Goal: Task Accomplishment & Management: Manage account settings

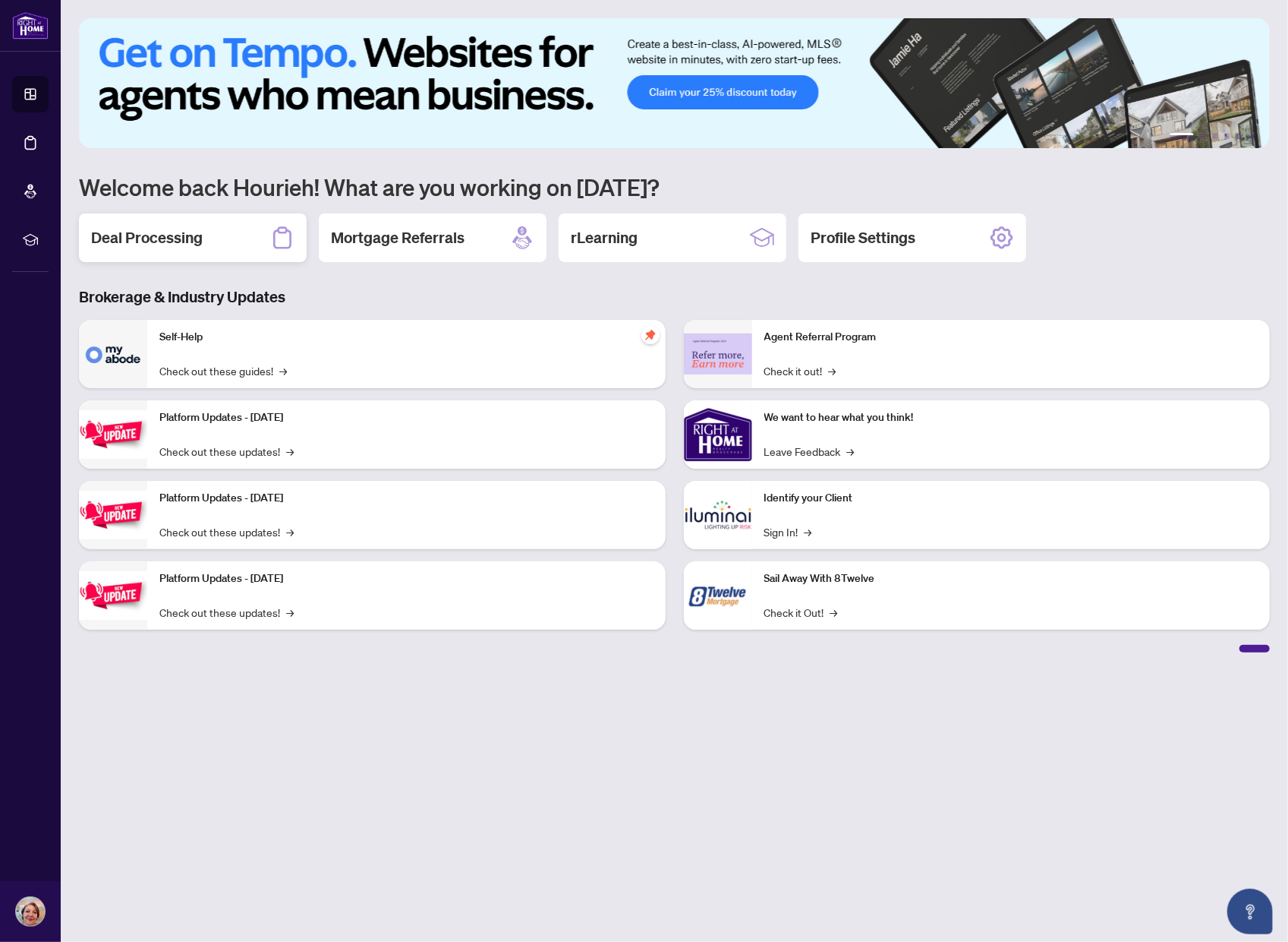
click at [199, 240] on h2 "Deal Processing" at bounding box center [146, 237] width 111 height 21
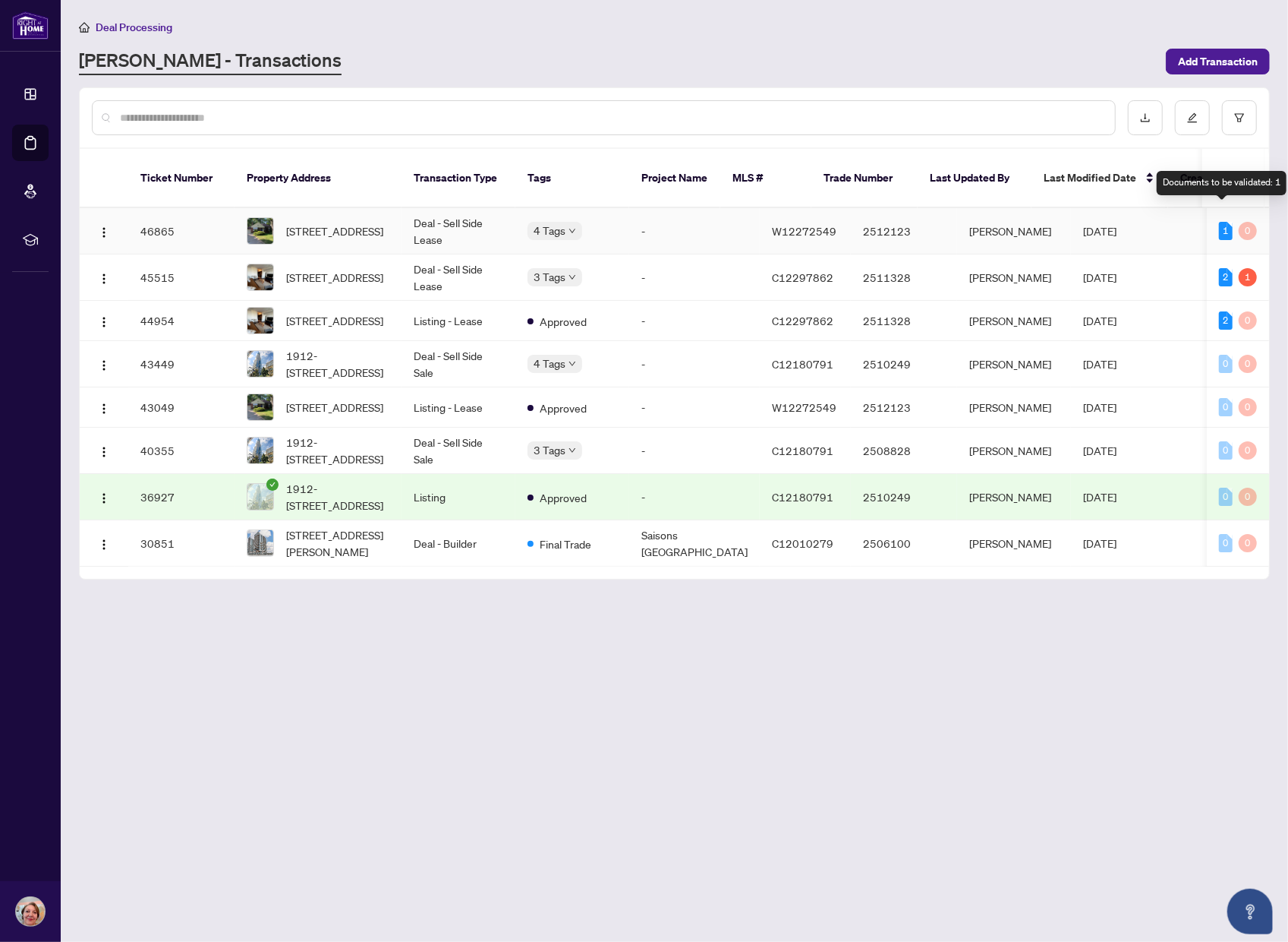
click at [1224, 222] on div "1" at bounding box center [1225, 231] width 14 height 18
click at [383, 222] on span "4 Oak Hampton Blvd, Toronto, Ontario M9A 2V1, Canada" at bounding box center [334, 230] width 97 height 17
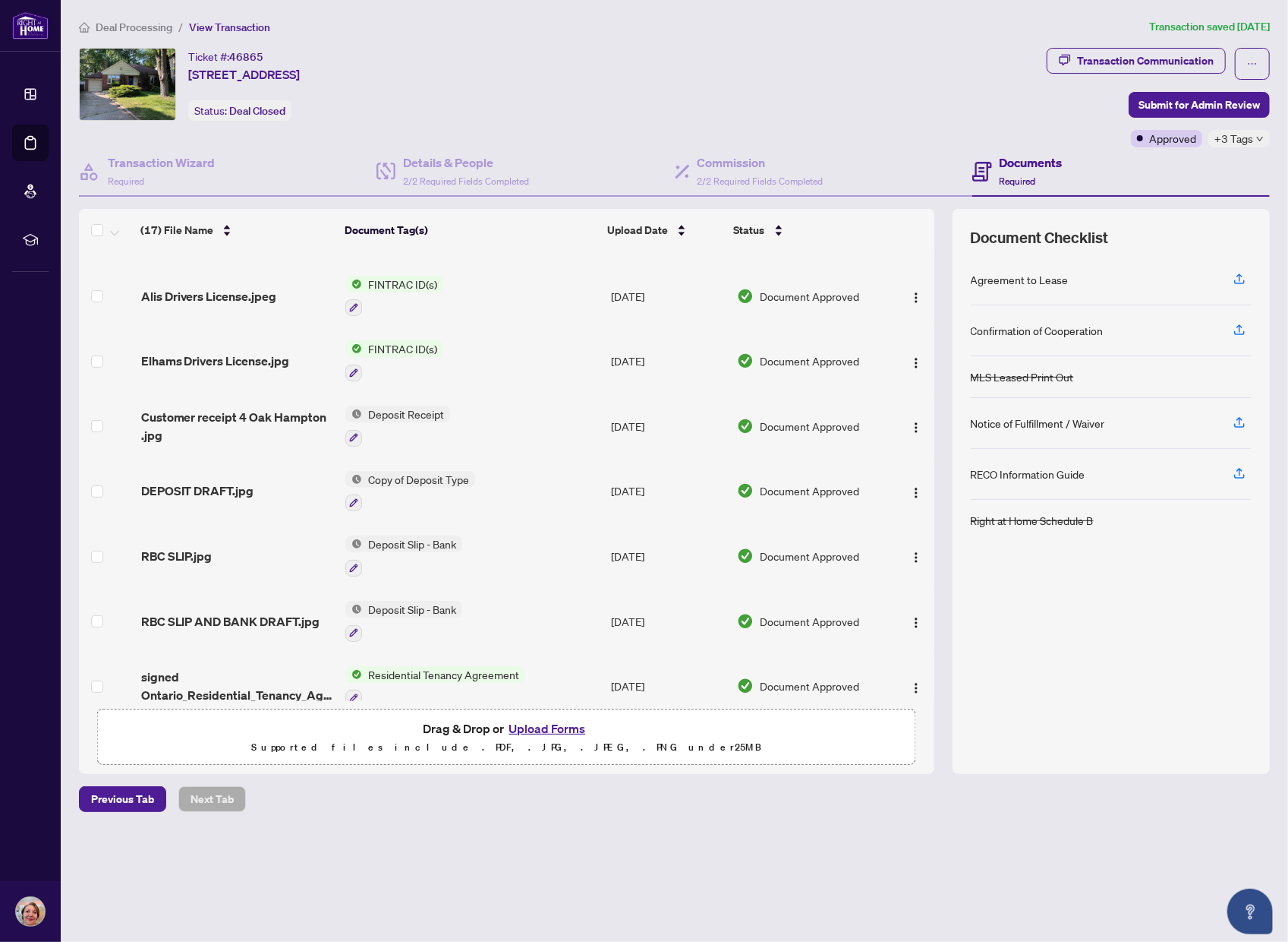
scroll to position [632, 0]
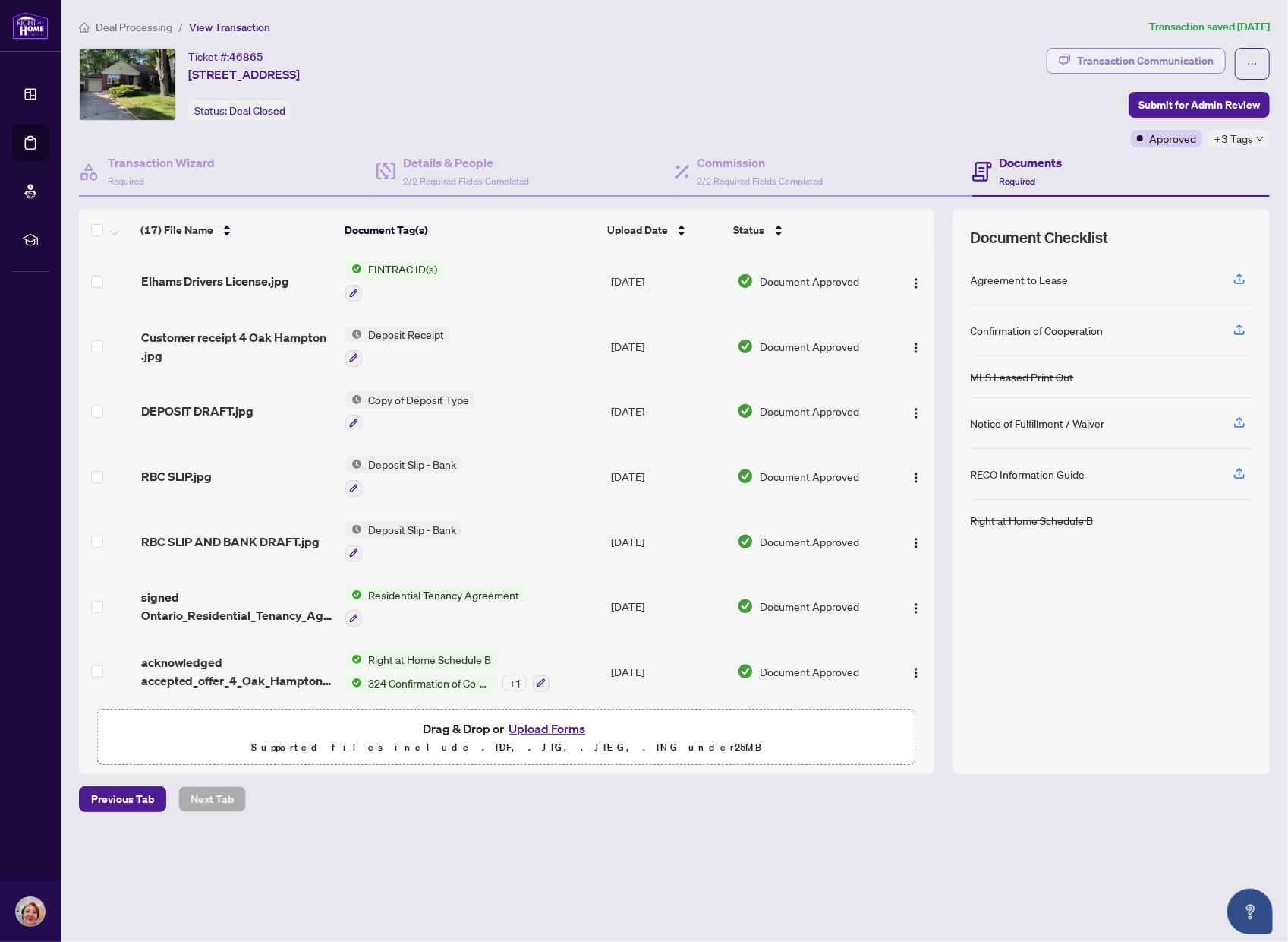
click at [1157, 54] on div "Transaction Communication" at bounding box center [1145, 61] width 136 height 24
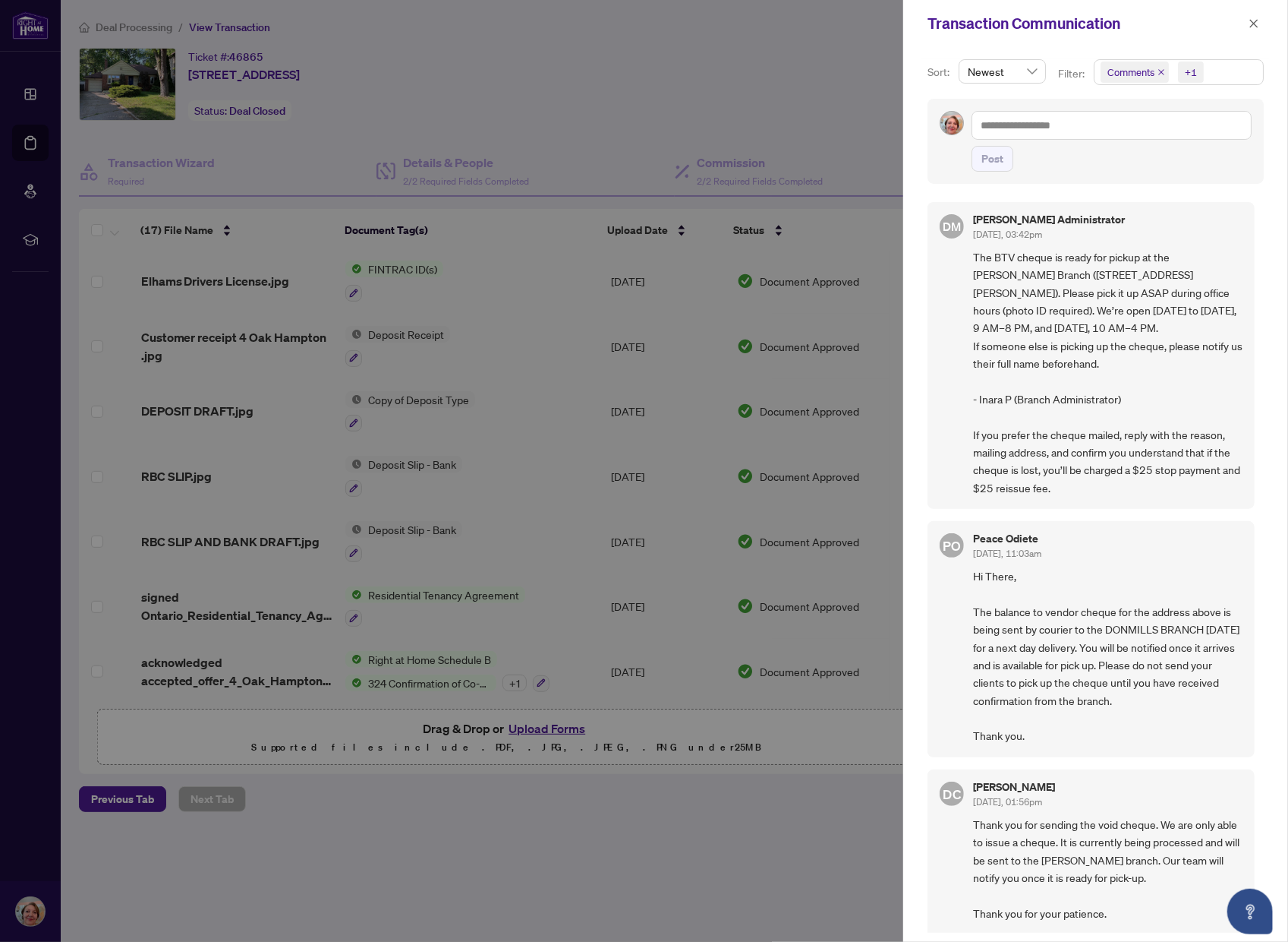
click at [870, 263] on div at bounding box center [644, 471] width 1288 height 942
click at [642, 66] on div at bounding box center [644, 471] width 1288 height 942
click at [1246, 29] on button "button" at bounding box center [1254, 24] width 19 height 18
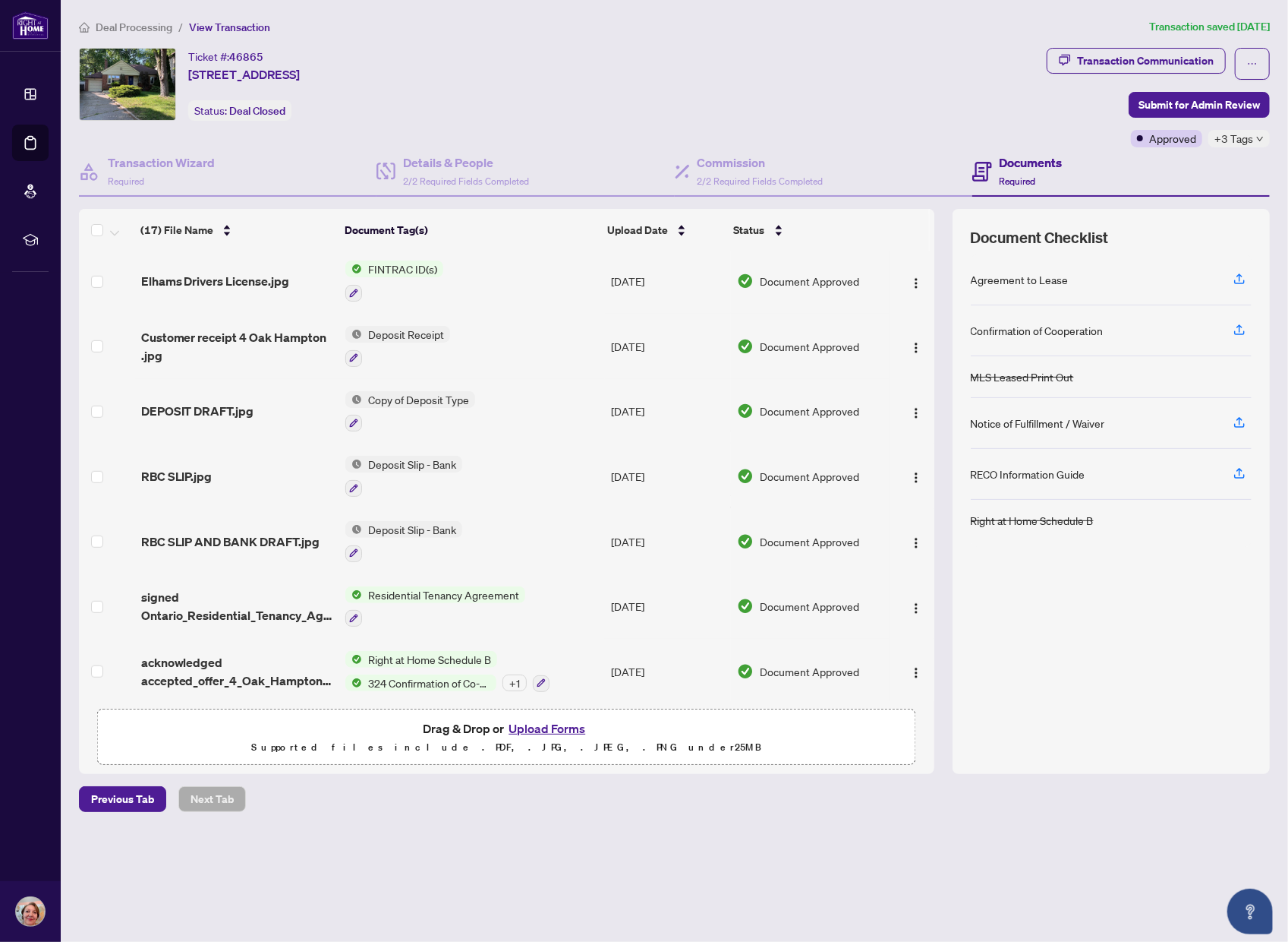
click at [146, 28] on span "Deal Processing" at bounding box center [134, 27] width 76 height 14
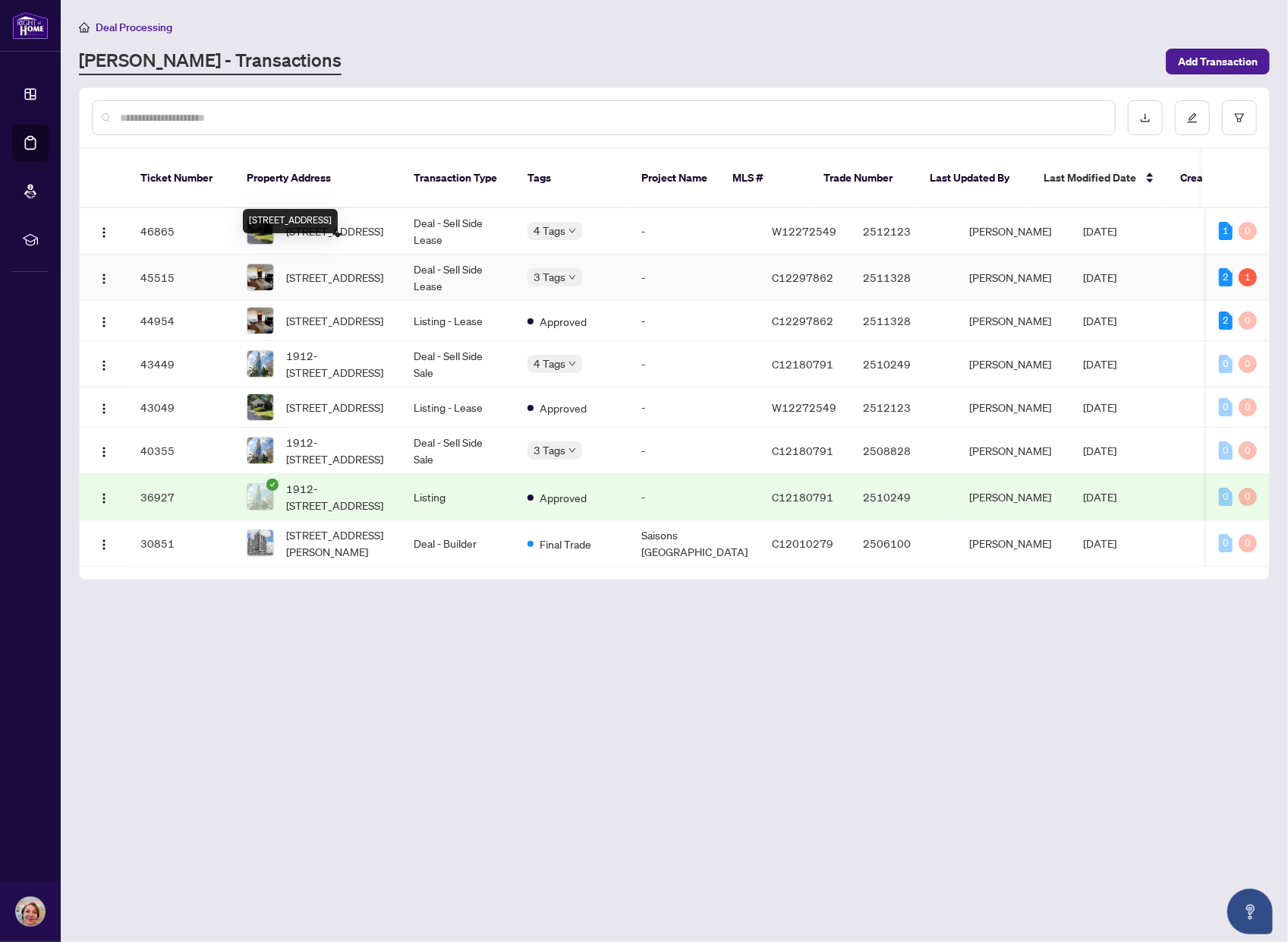
click at [299, 269] on span "[STREET_ADDRESS]" at bounding box center [334, 277] width 97 height 17
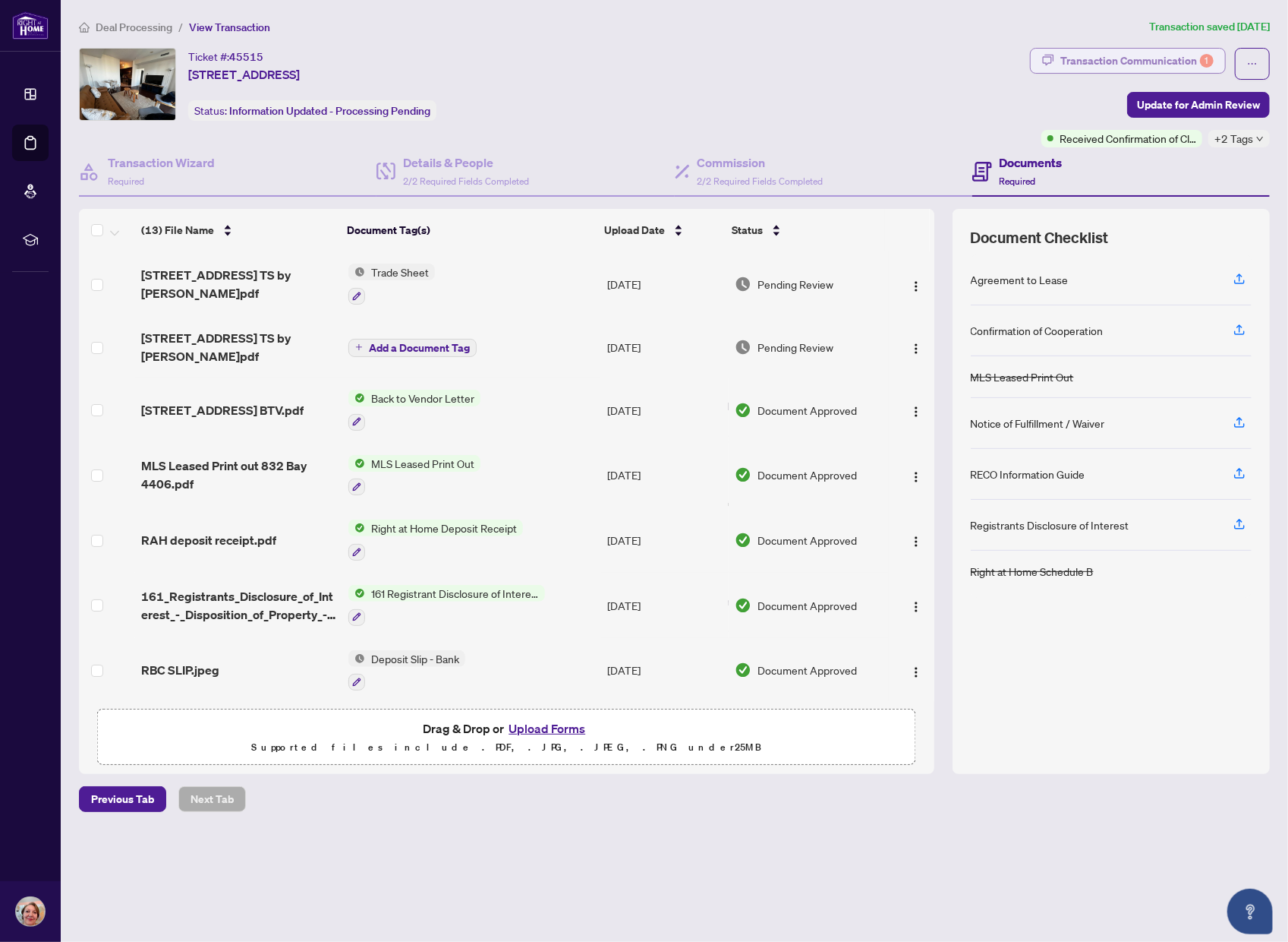
click at [1125, 65] on div "Transaction Communication 1" at bounding box center [1137, 61] width 153 height 24
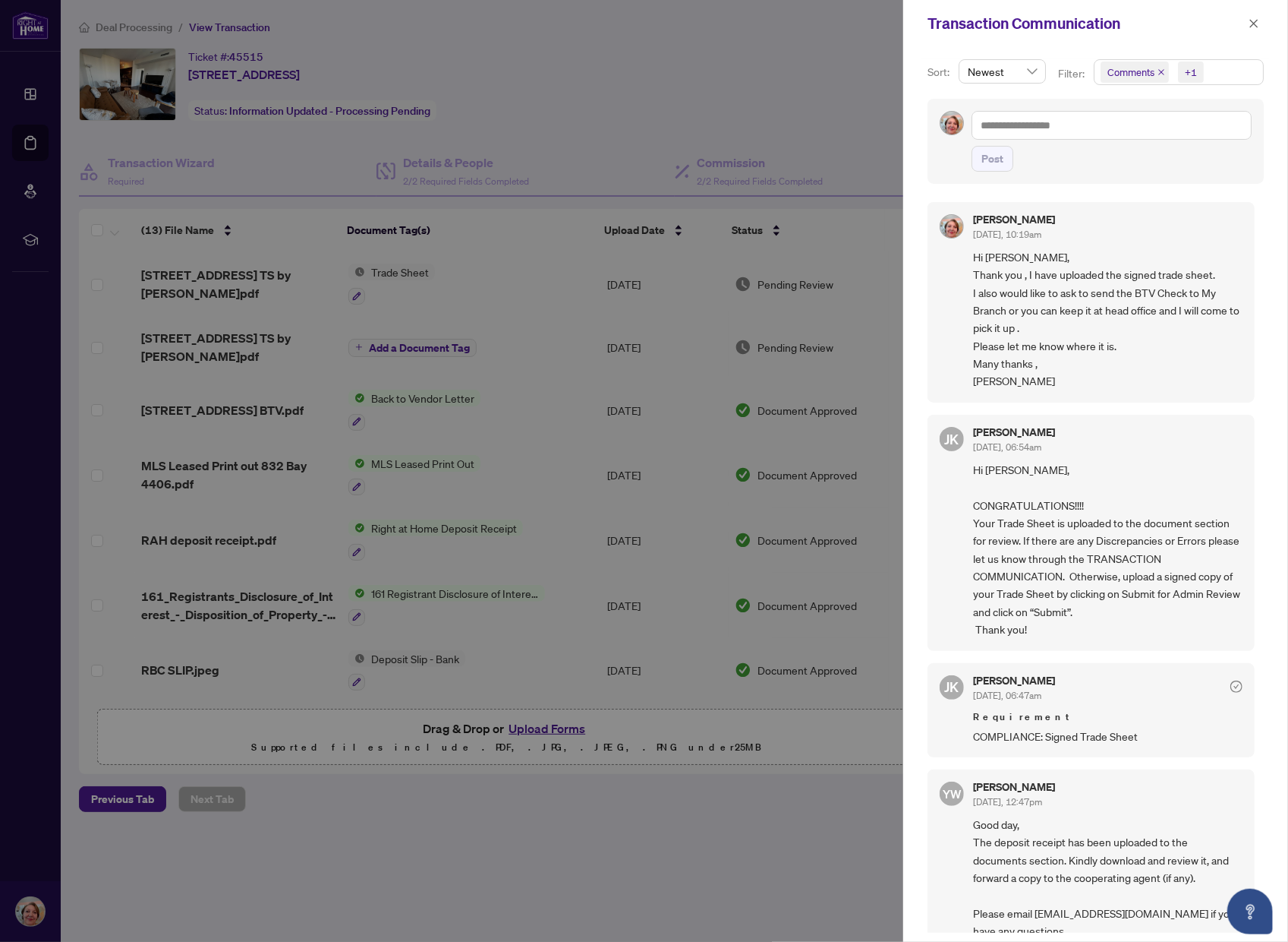
click at [822, 101] on div at bounding box center [644, 471] width 1288 height 942
click at [1255, 23] on icon "close" at bounding box center [1254, 23] width 8 height 8
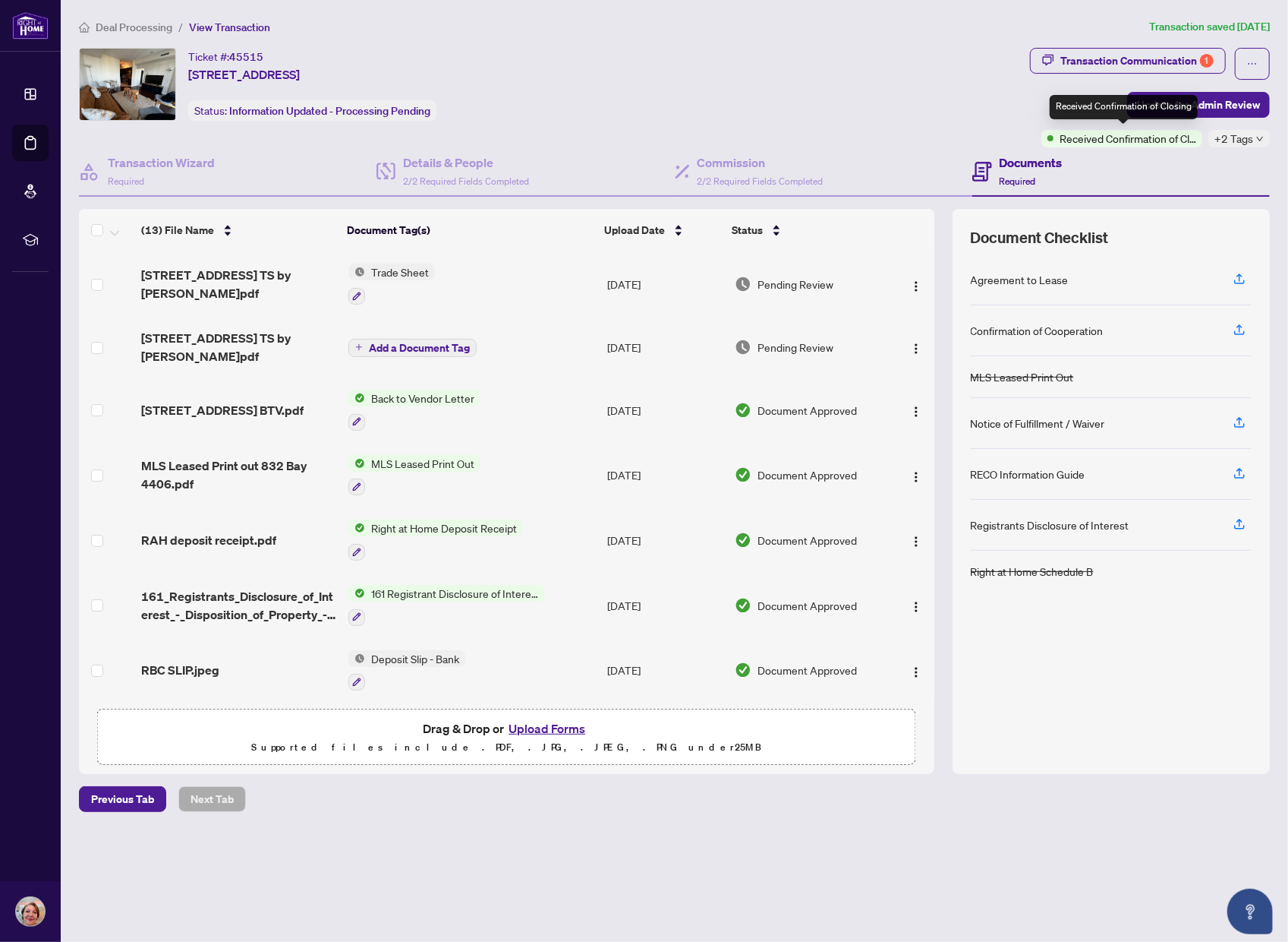
click at [1099, 138] on span "Received Confirmation of Closing" at bounding box center [1128, 138] width 136 height 17
click at [1158, 57] on div "Transaction Communication 1" at bounding box center [1137, 61] width 153 height 24
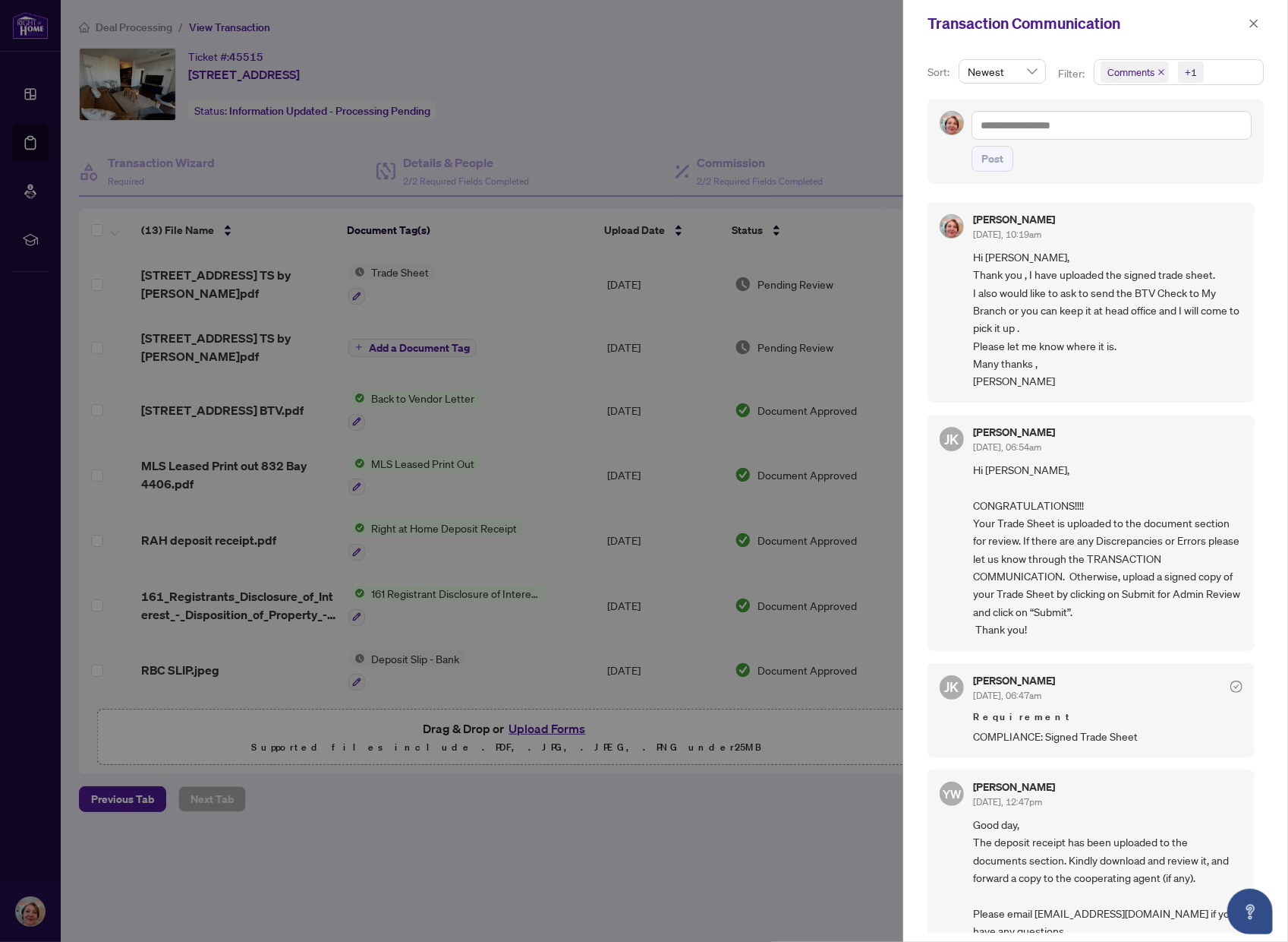
click at [770, 110] on div at bounding box center [644, 471] width 1288 height 942
